Goal: Navigation & Orientation: Go to known website

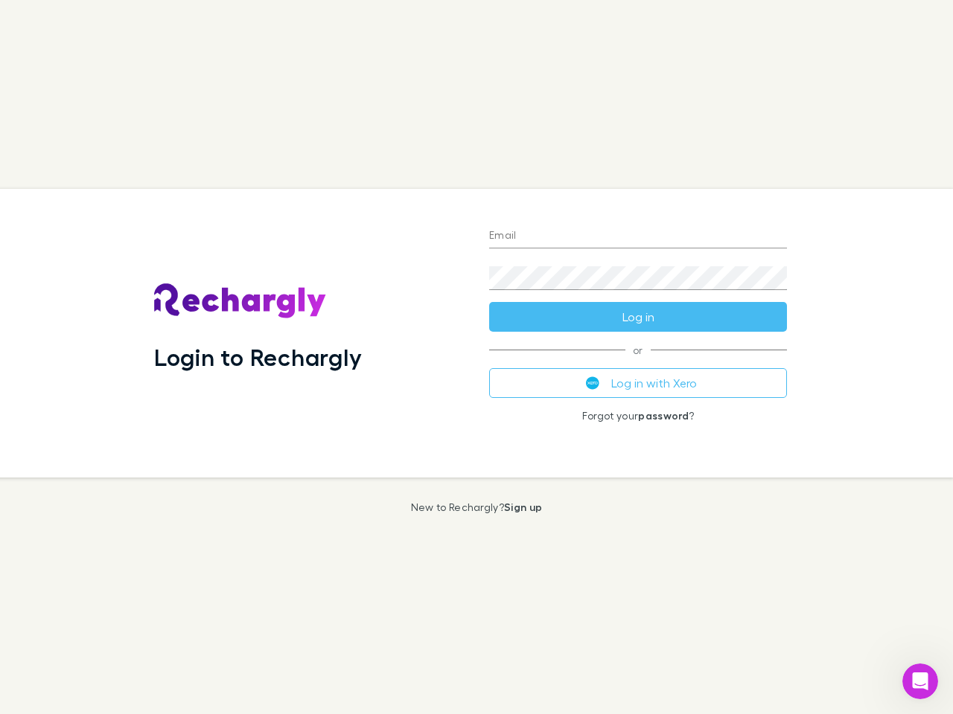
click at [476, 357] on div "Login to Rechargly" at bounding box center [309, 333] width 335 height 289
click at [638, 237] on input "Email" at bounding box center [638, 237] width 298 height 24
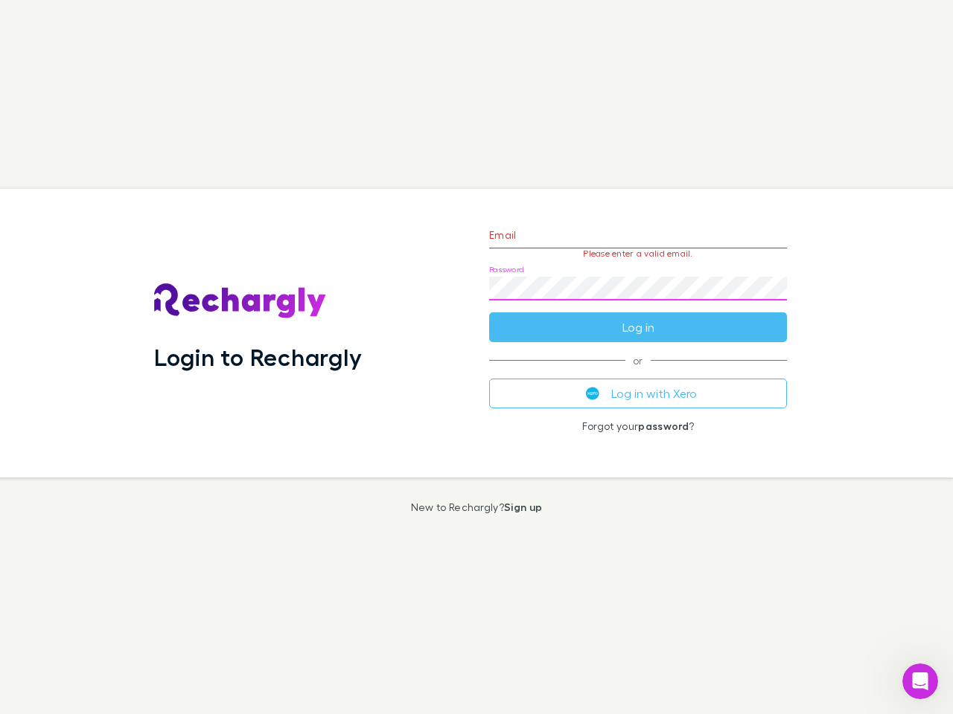
click at [638, 317] on form "Email Please enter a valid email. Password Log in" at bounding box center [638, 277] width 298 height 129
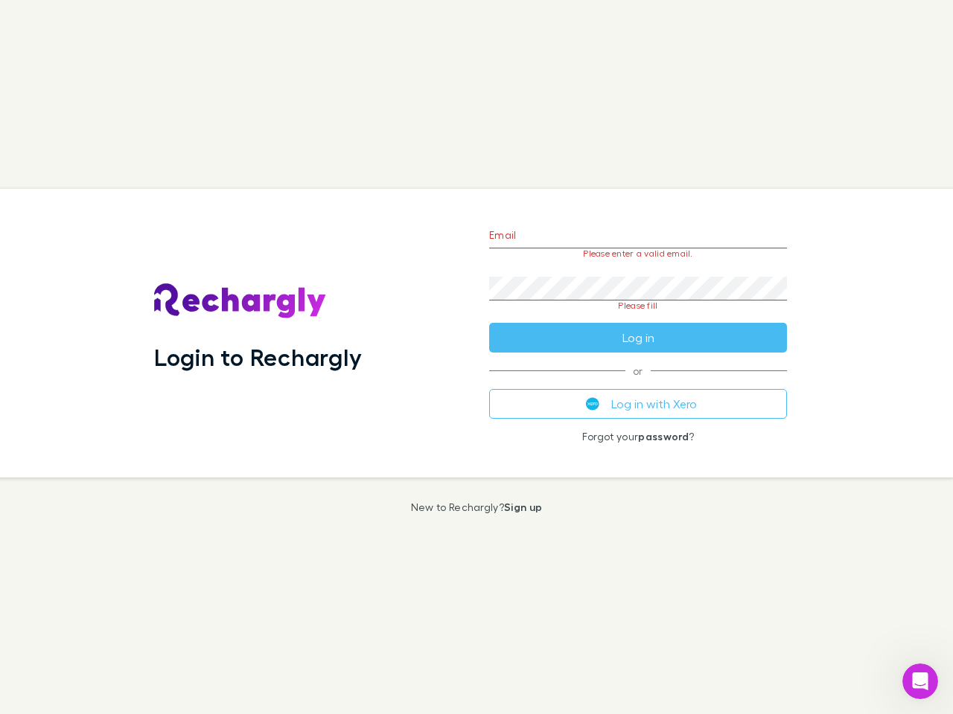
click at [638, 383] on div "Email Please enter a valid email. Password Please fill Log in or Log in with Xe…" at bounding box center [637, 333] width 321 height 289
click at [920, 682] on icon "Open Intercom Messenger" at bounding box center [920, 682] width 25 height 25
